Goal: Information Seeking & Learning: Check status

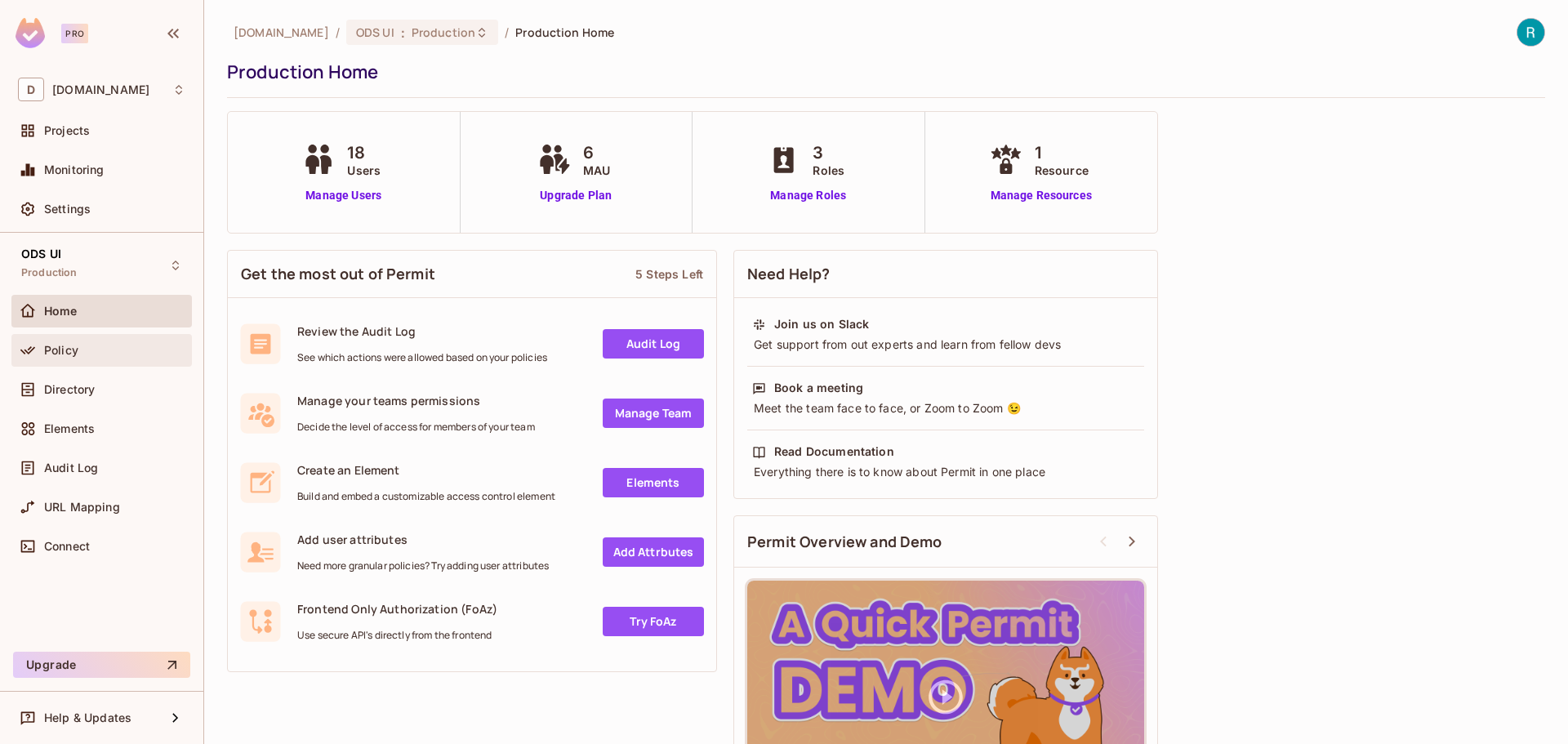
click at [70, 356] on span "Policy" at bounding box center [61, 350] width 34 height 13
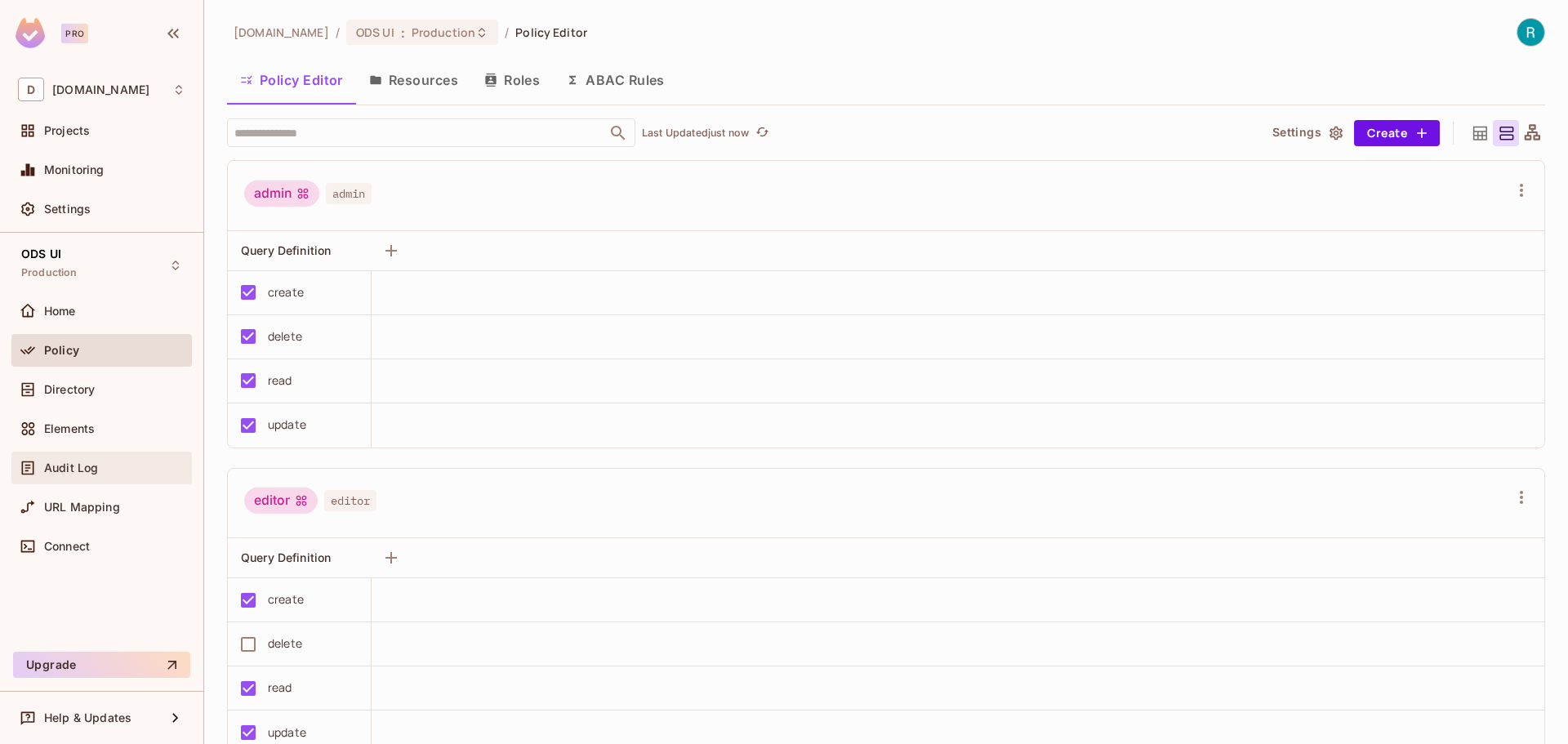
click at [85, 467] on span "Audit Log" at bounding box center [71, 467] width 54 height 13
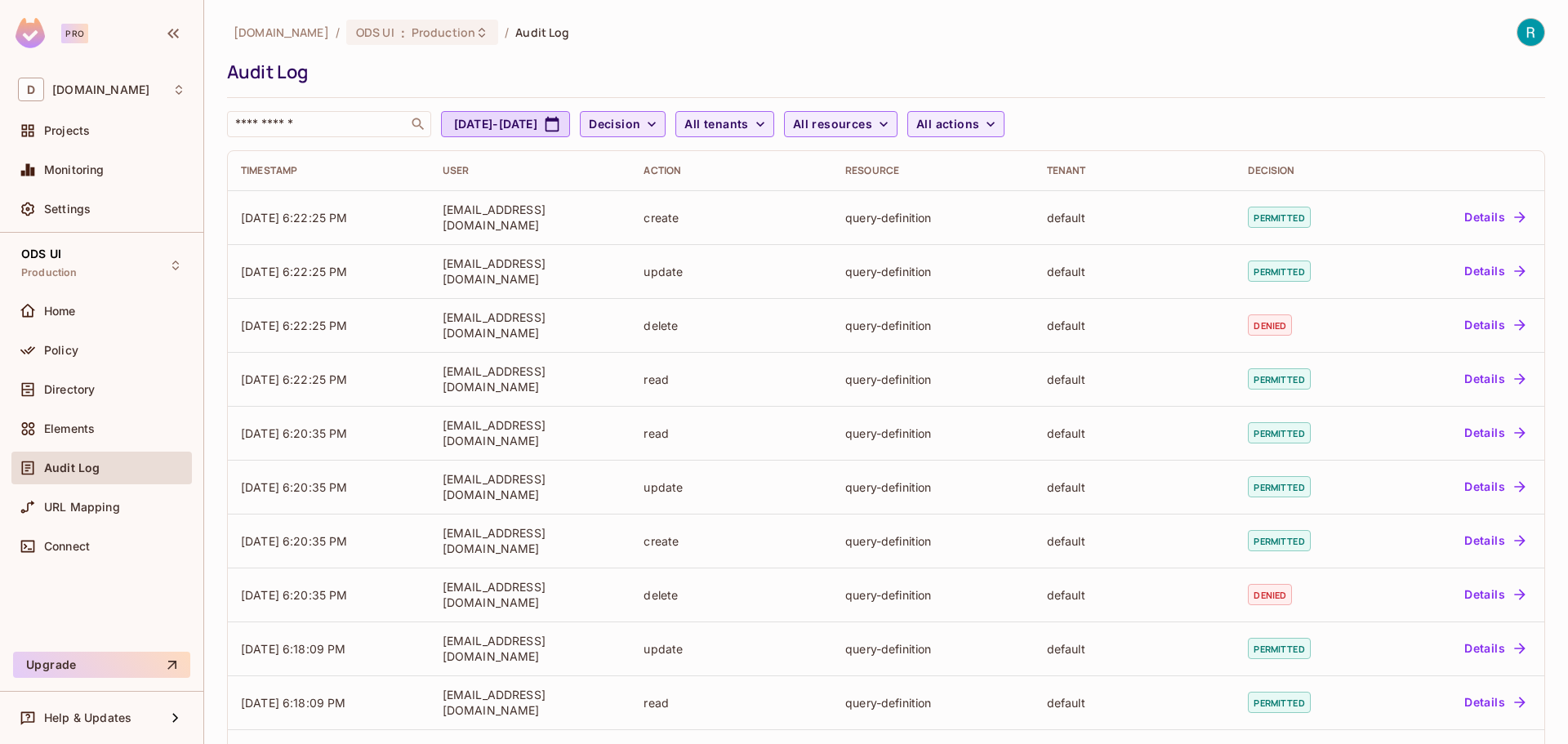
click at [660, 123] on icon "button" at bounding box center [652, 124] width 17 height 17
click at [736, 123] on div at bounding box center [784, 372] width 1568 height 744
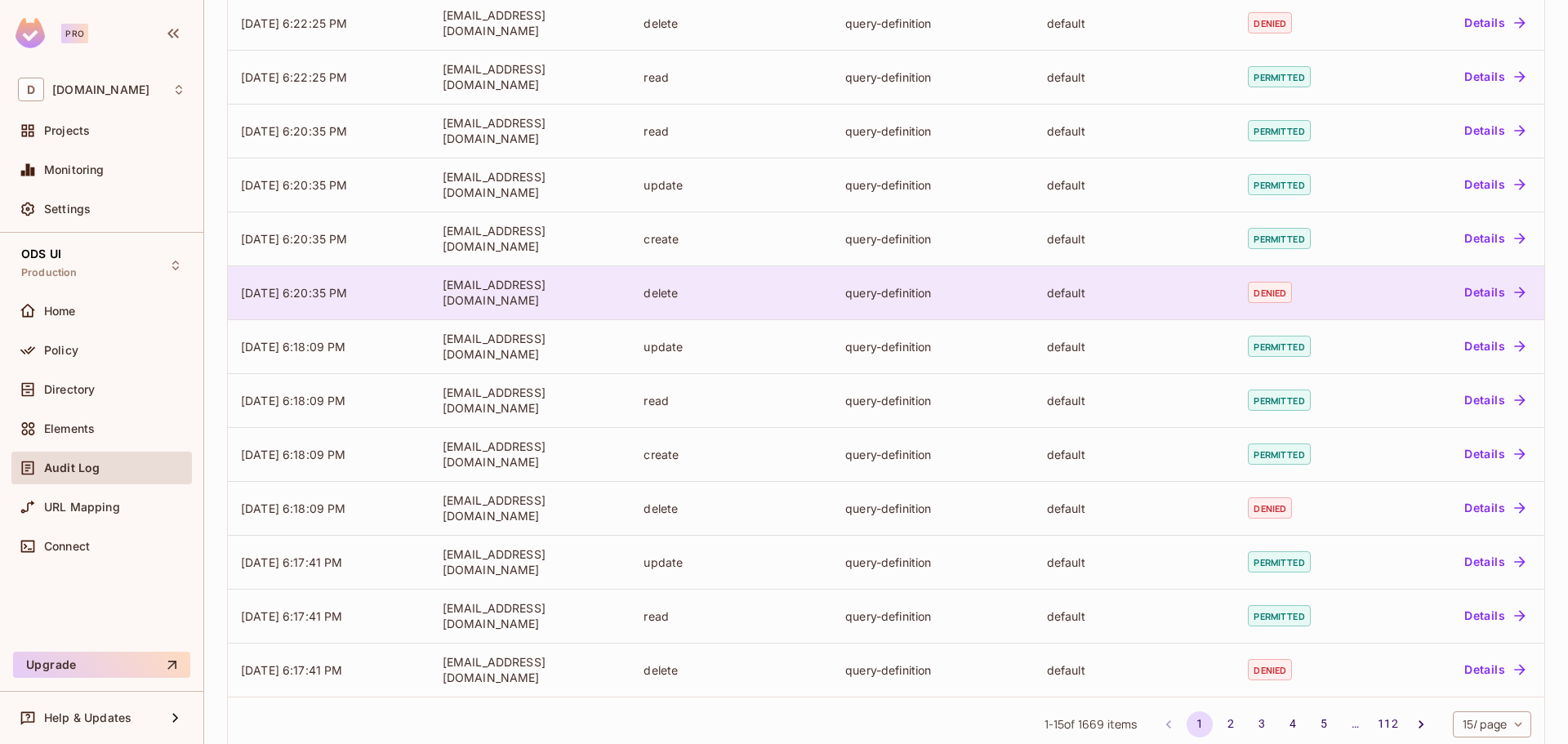
scroll to position [332, 0]
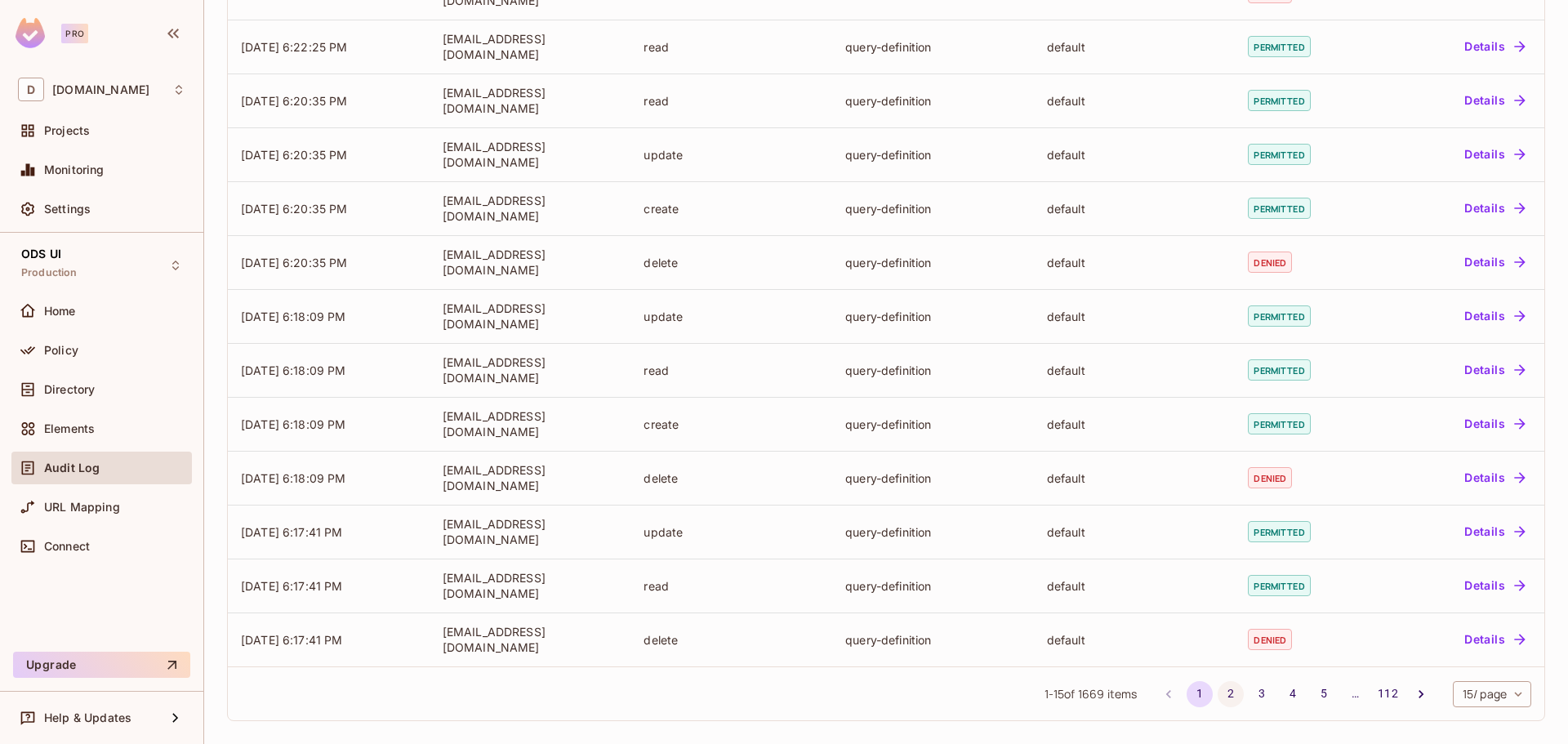
click at [1217, 687] on button "2" at bounding box center [1230, 694] width 27 height 27
click at [1252, 693] on button "3" at bounding box center [1261, 694] width 27 height 27
click at [1187, 697] on button "1" at bounding box center [1199, 694] width 27 height 27
click at [1249, 695] on button "3" at bounding box center [1261, 694] width 27 height 27
click at [1280, 696] on button "4" at bounding box center [1293, 694] width 27 height 27
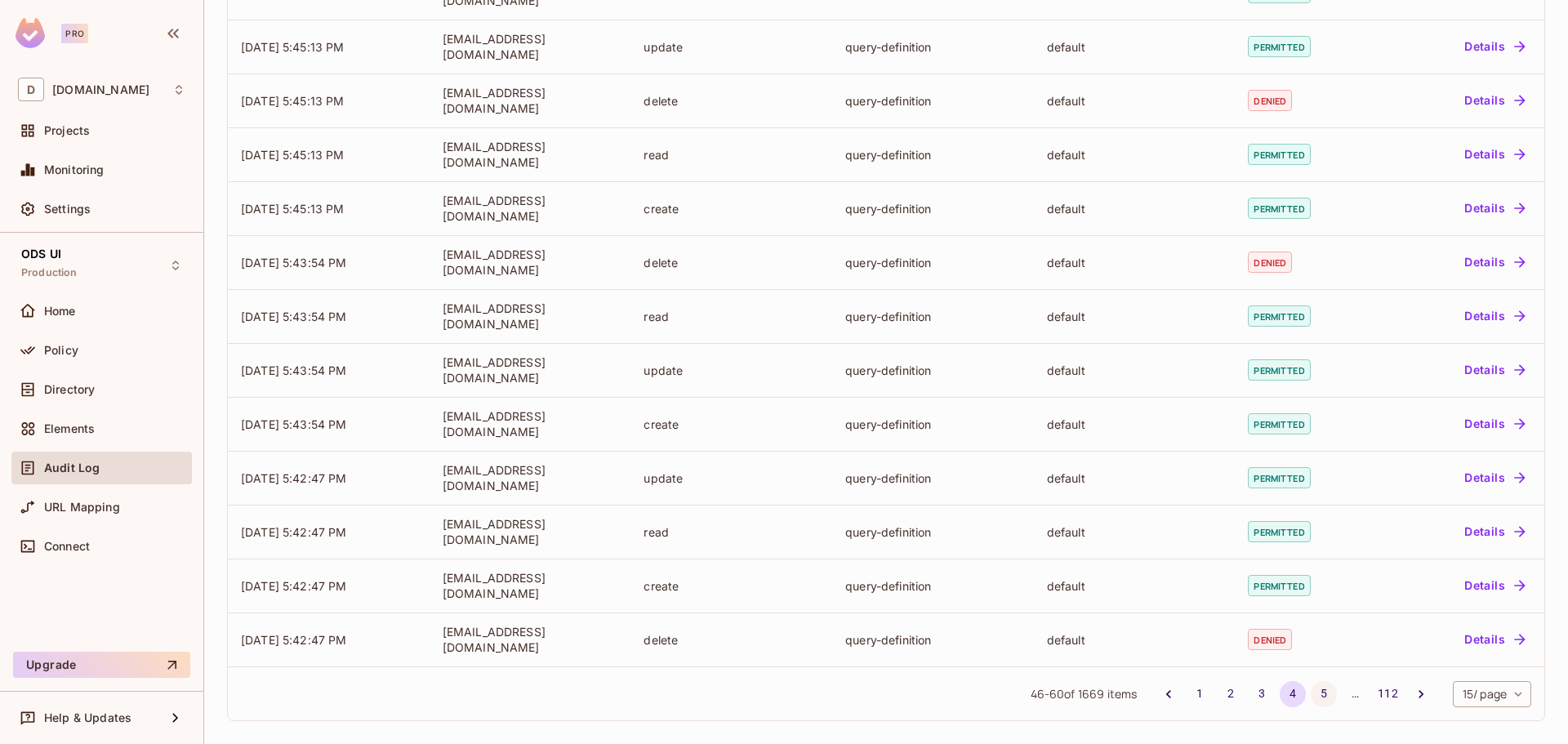
click at [1310, 696] on button "5" at bounding box center [1323, 694] width 27 height 27
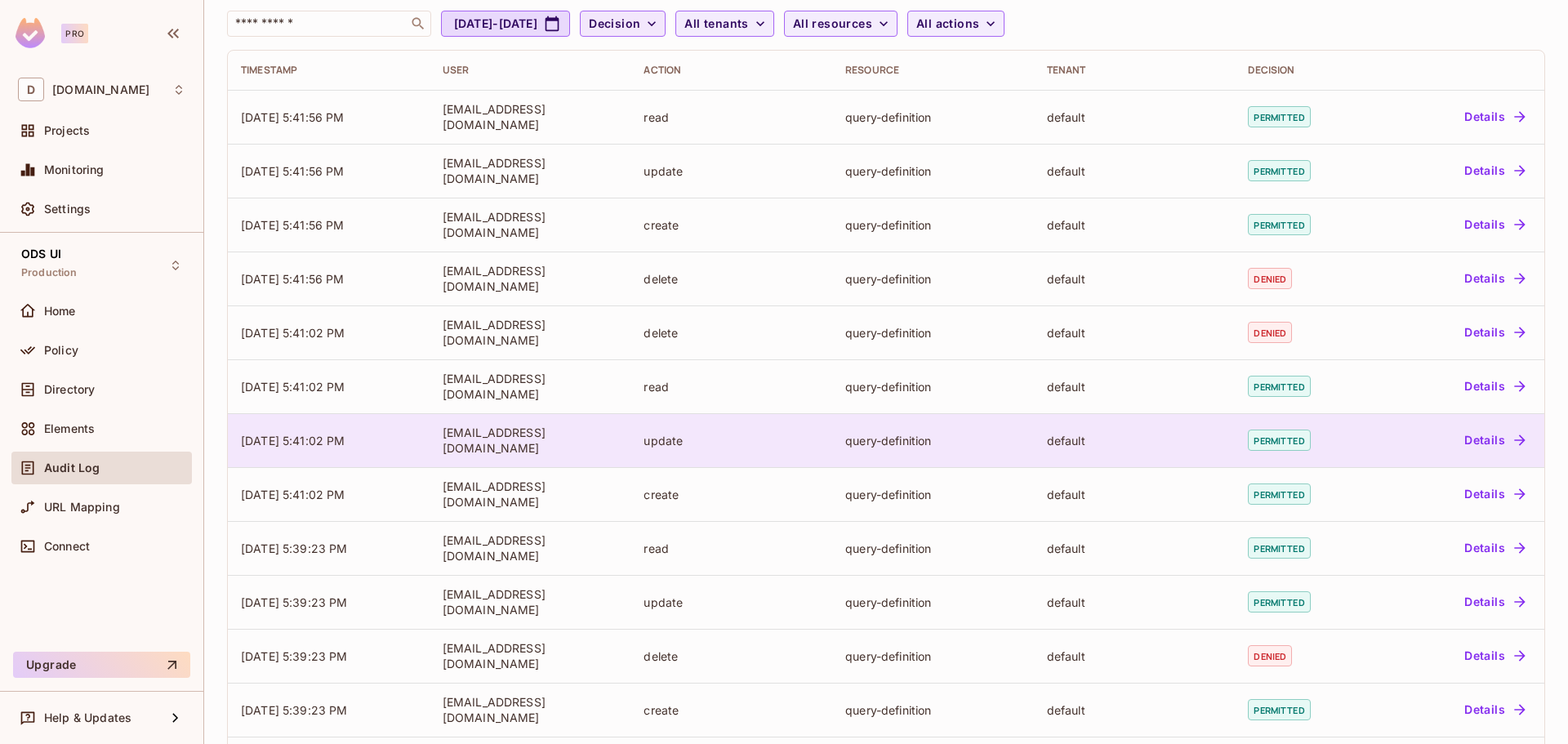
scroll to position [326, 0]
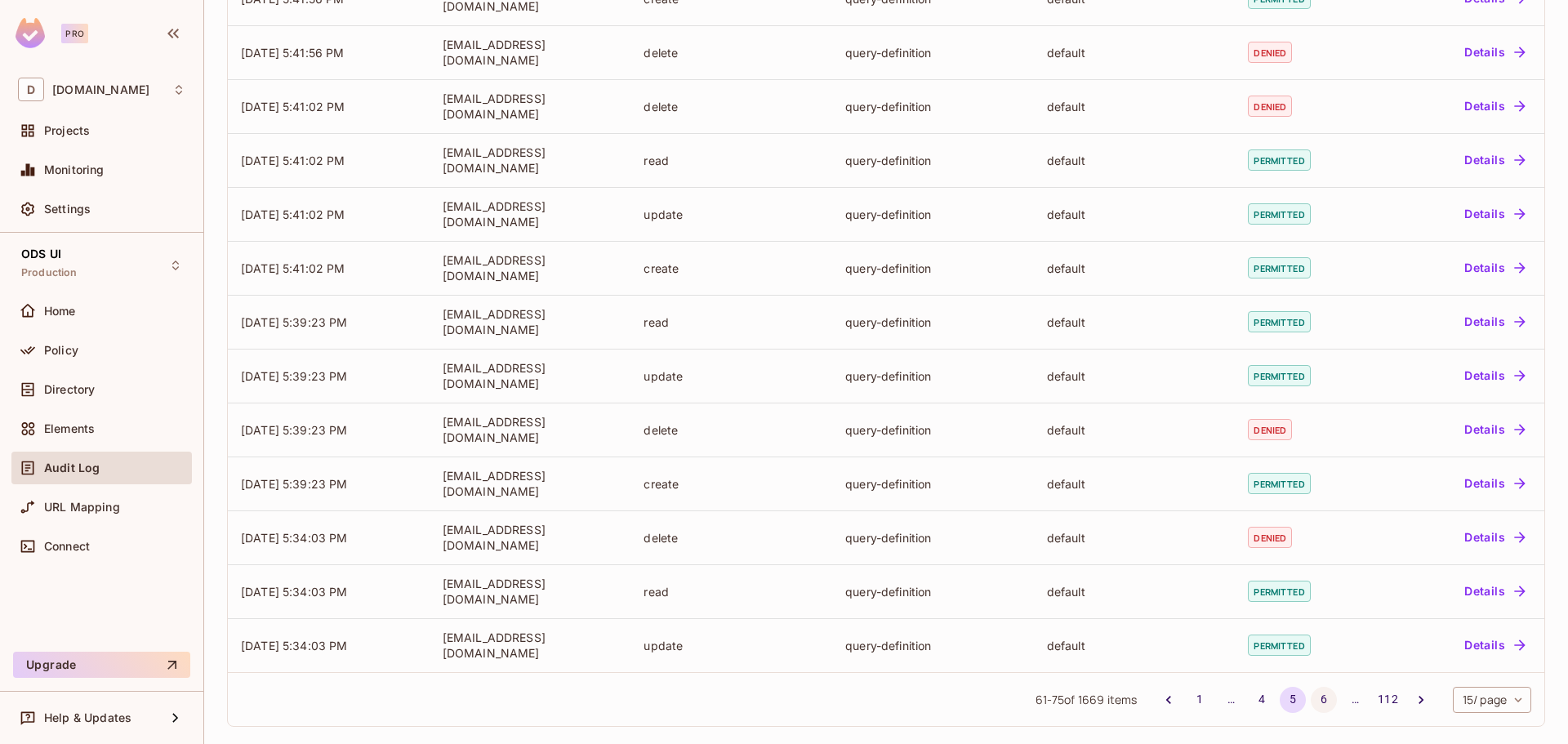
click at [1310, 702] on button "6" at bounding box center [1323, 700] width 27 height 27
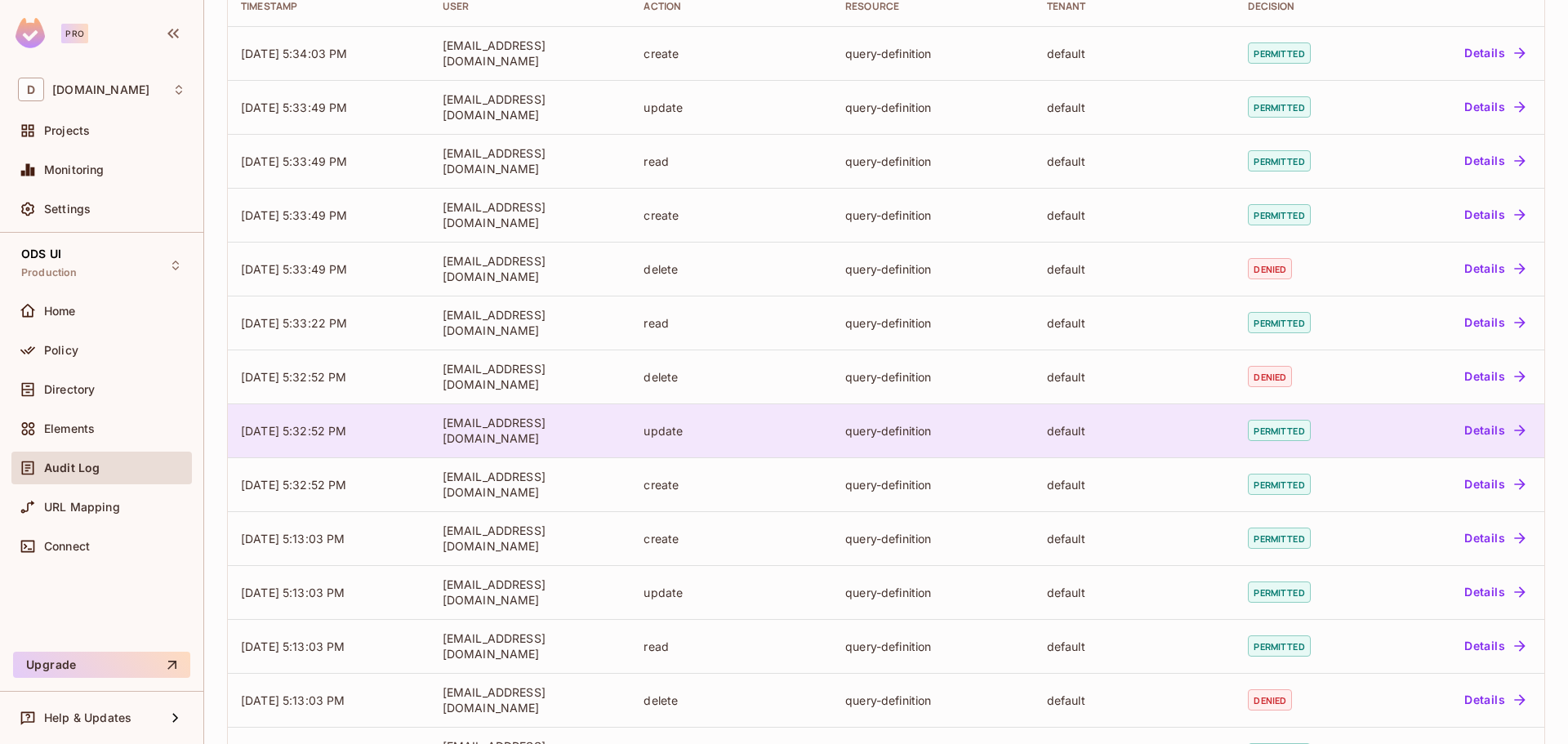
scroll to position [332, 0]
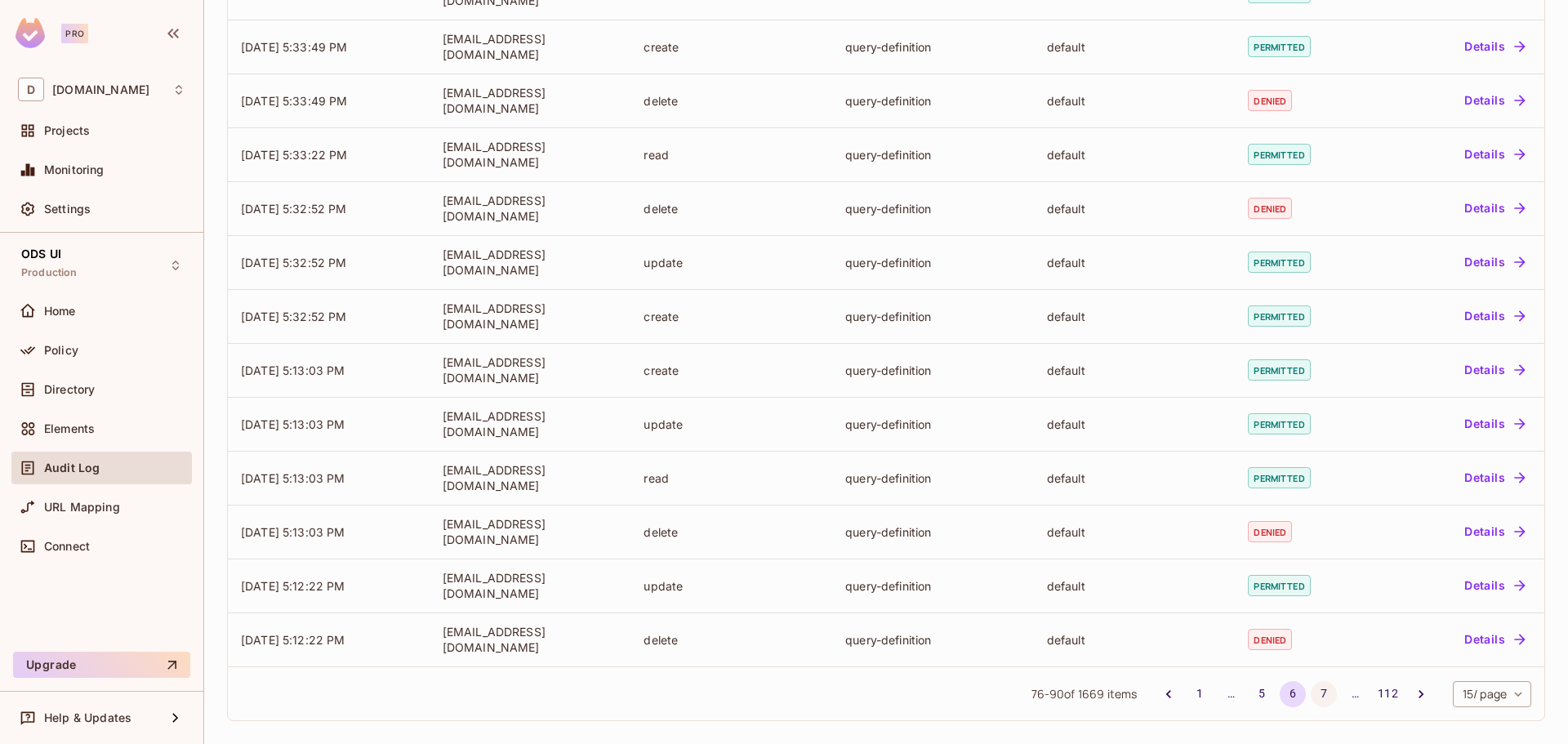
click at [1310, 696] on button "7" at bounding box center [1323, 694] width 27 height 27
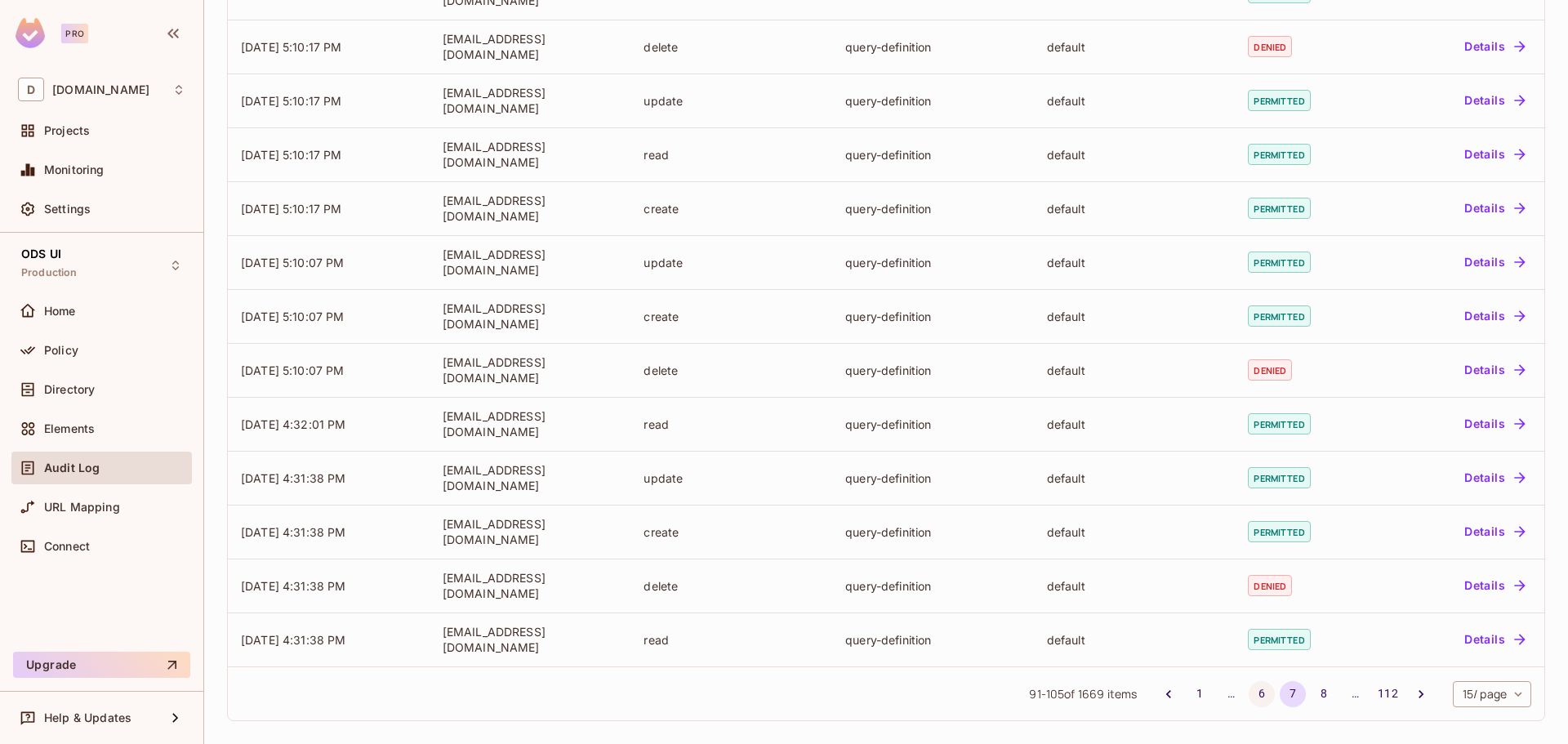
click at [1252, 692] on button "6" at bounding box center [1261, 694] width 27 height 27
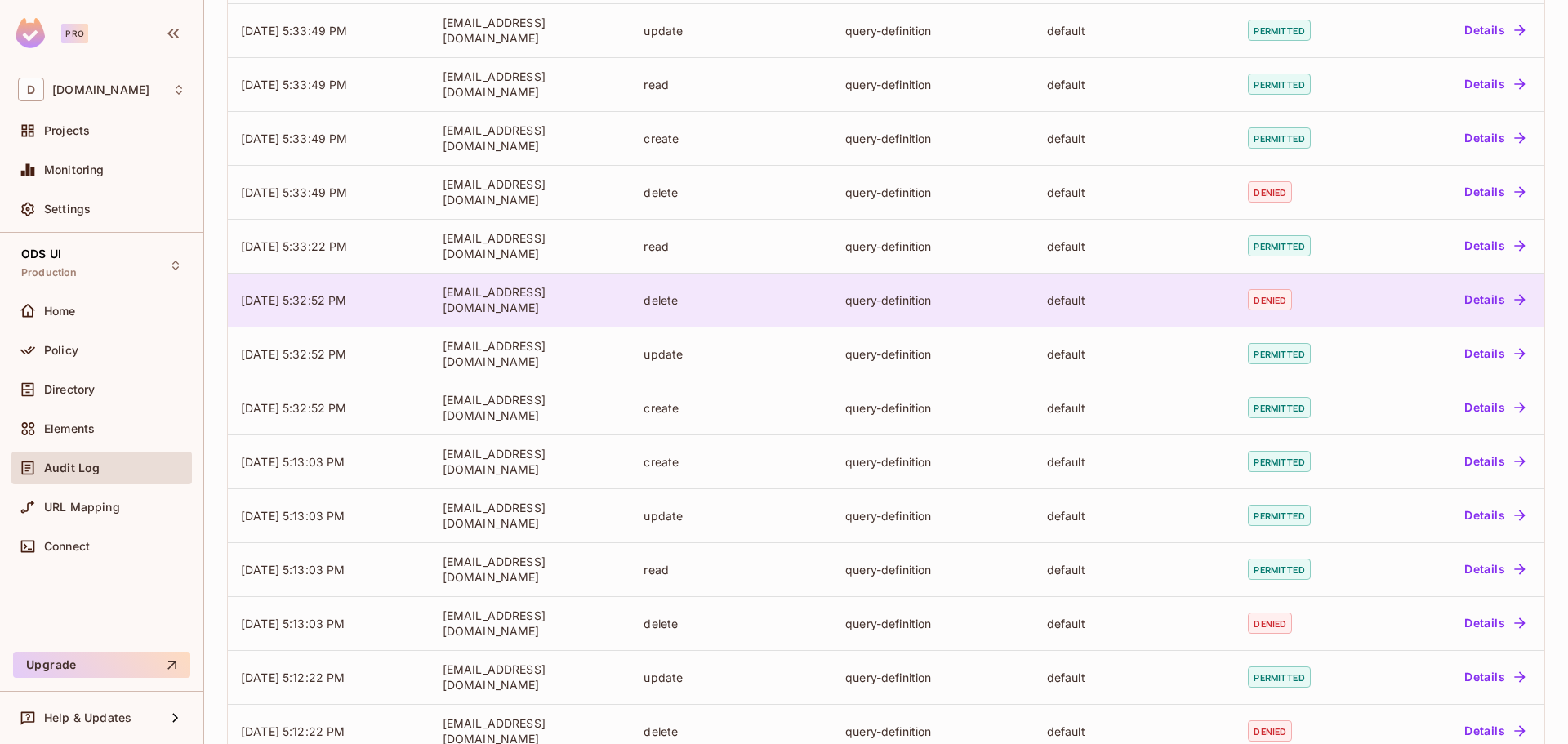
scroll to position [169, 0]
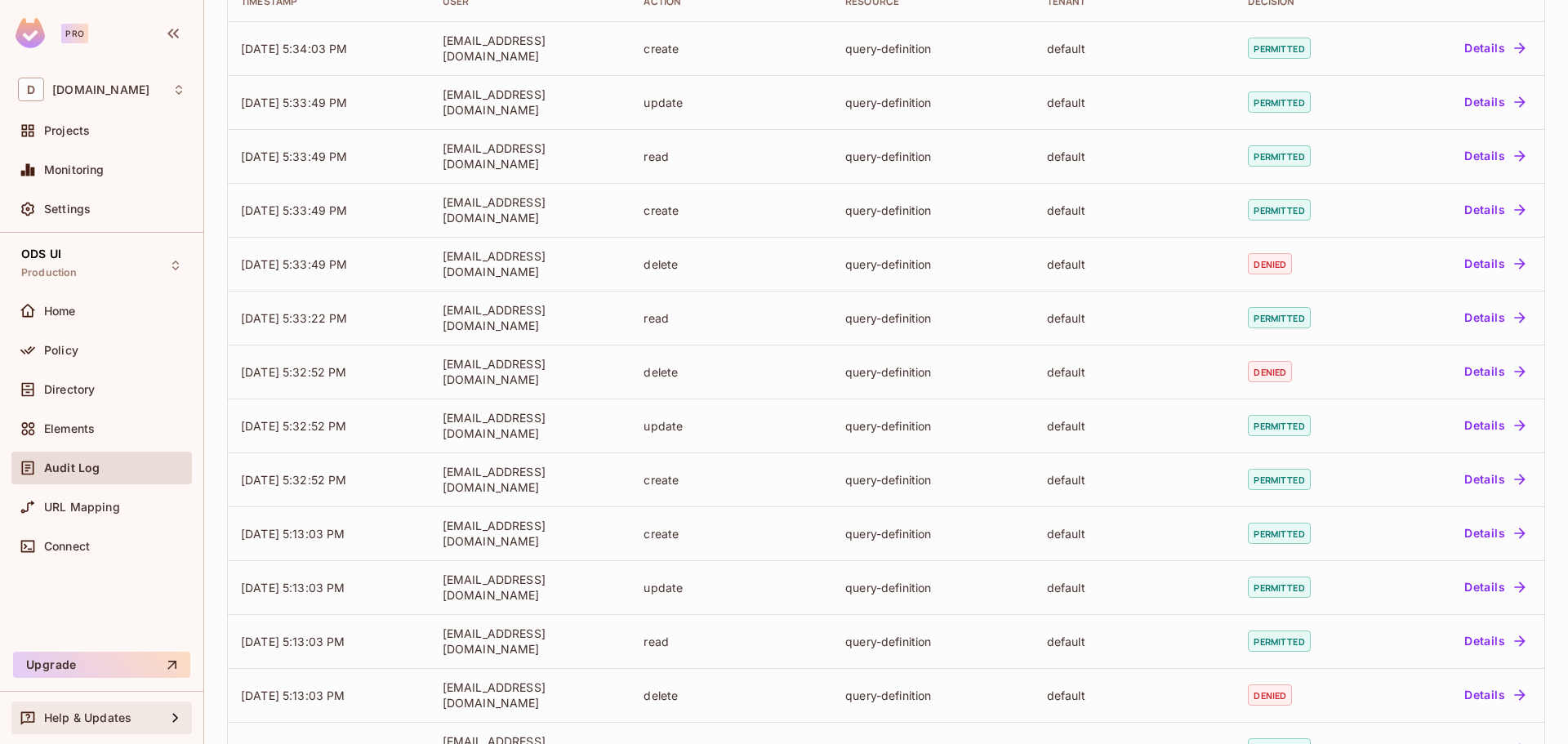
click at [159, 719] on div "Help & Updates" at bounding box center [105, 716] width 122 height 13
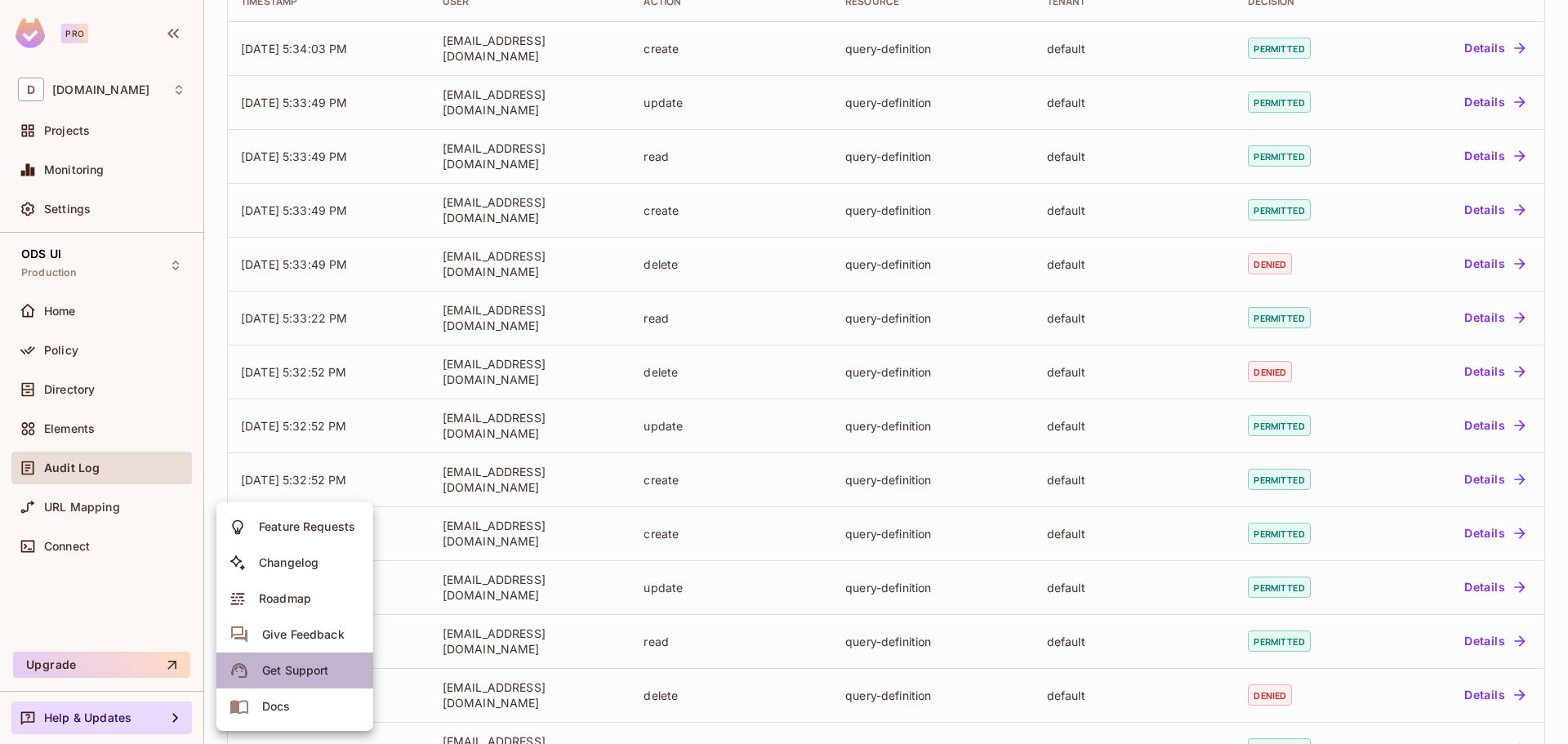
click at [288, 673] on div "Get Support" at bounding box center [295, 670] width 66 height 17
